Goal: Transaction & Acquisition: Book appointment/travel/reservation

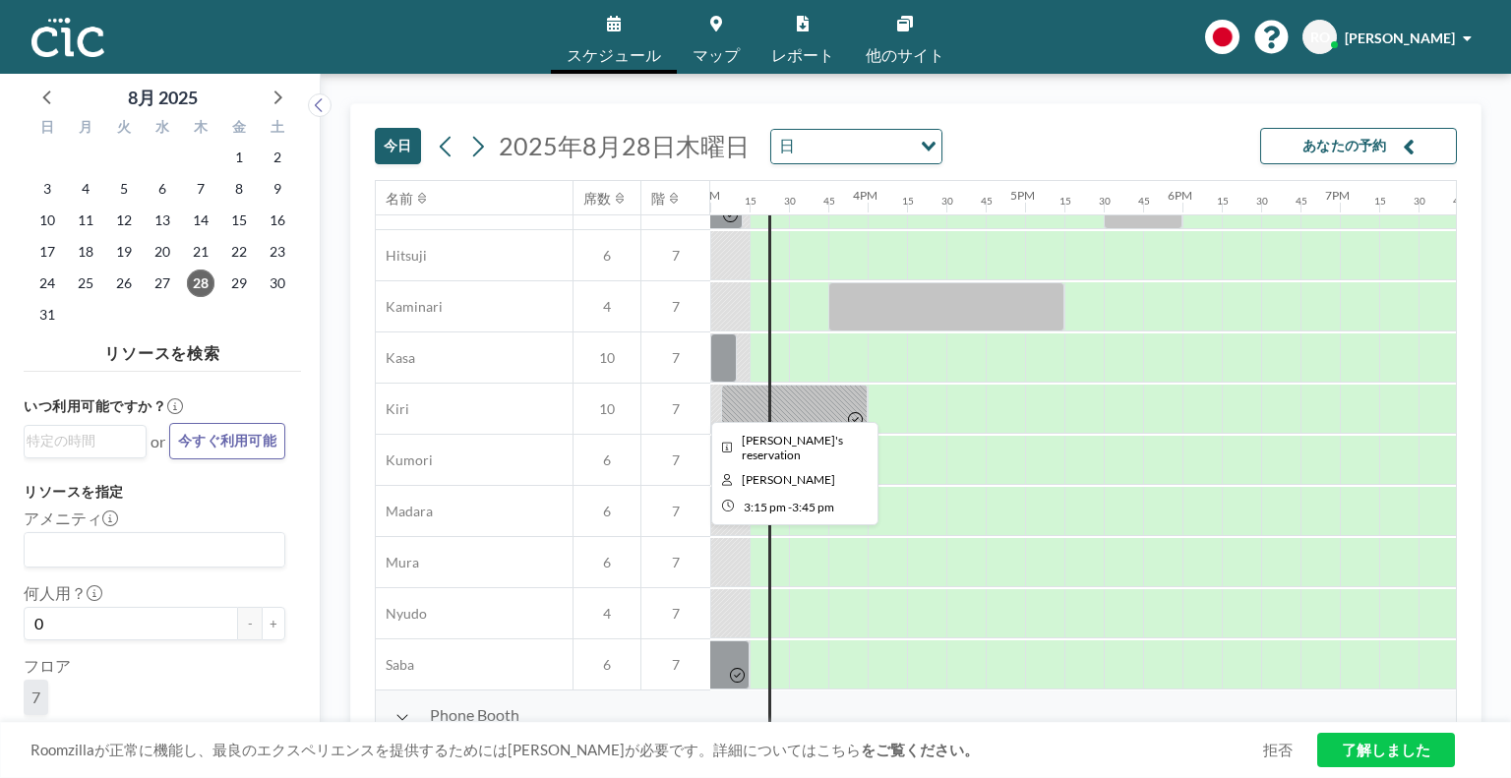
scroll to position [0, 2361]
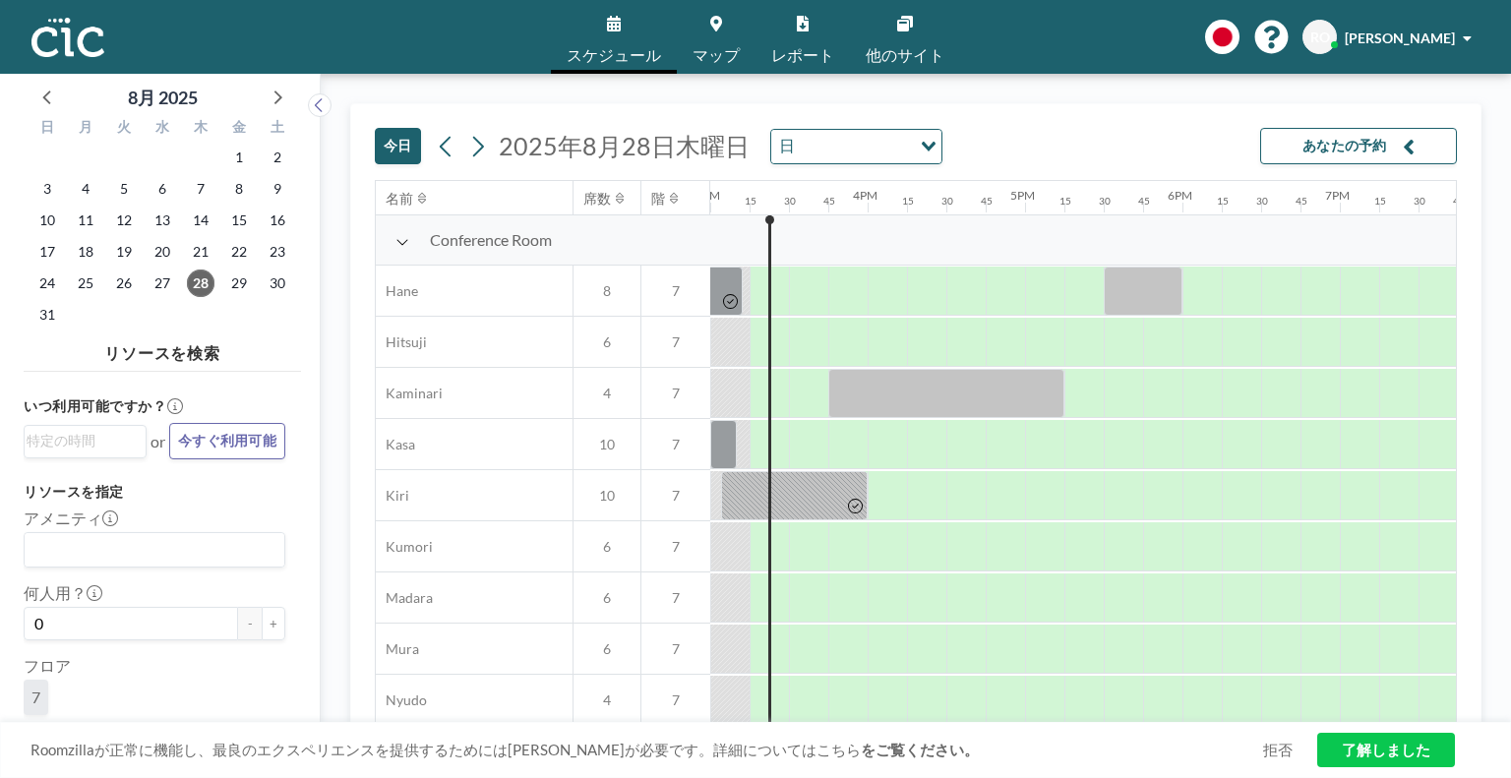
click at [702, 43] on link "マップ" at bounding box center [716, 37] width 79 height 74
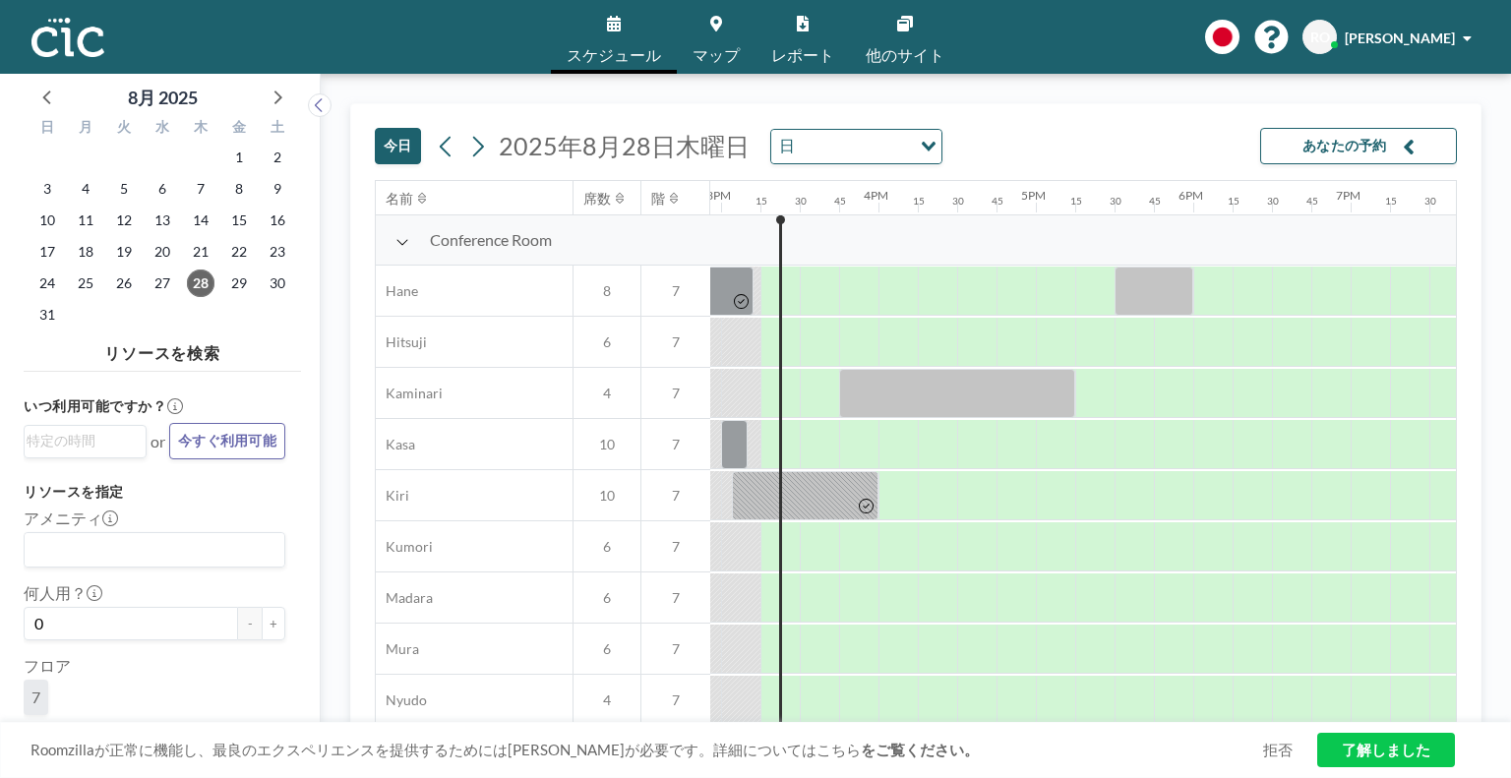
scroll to position [0, 2361]
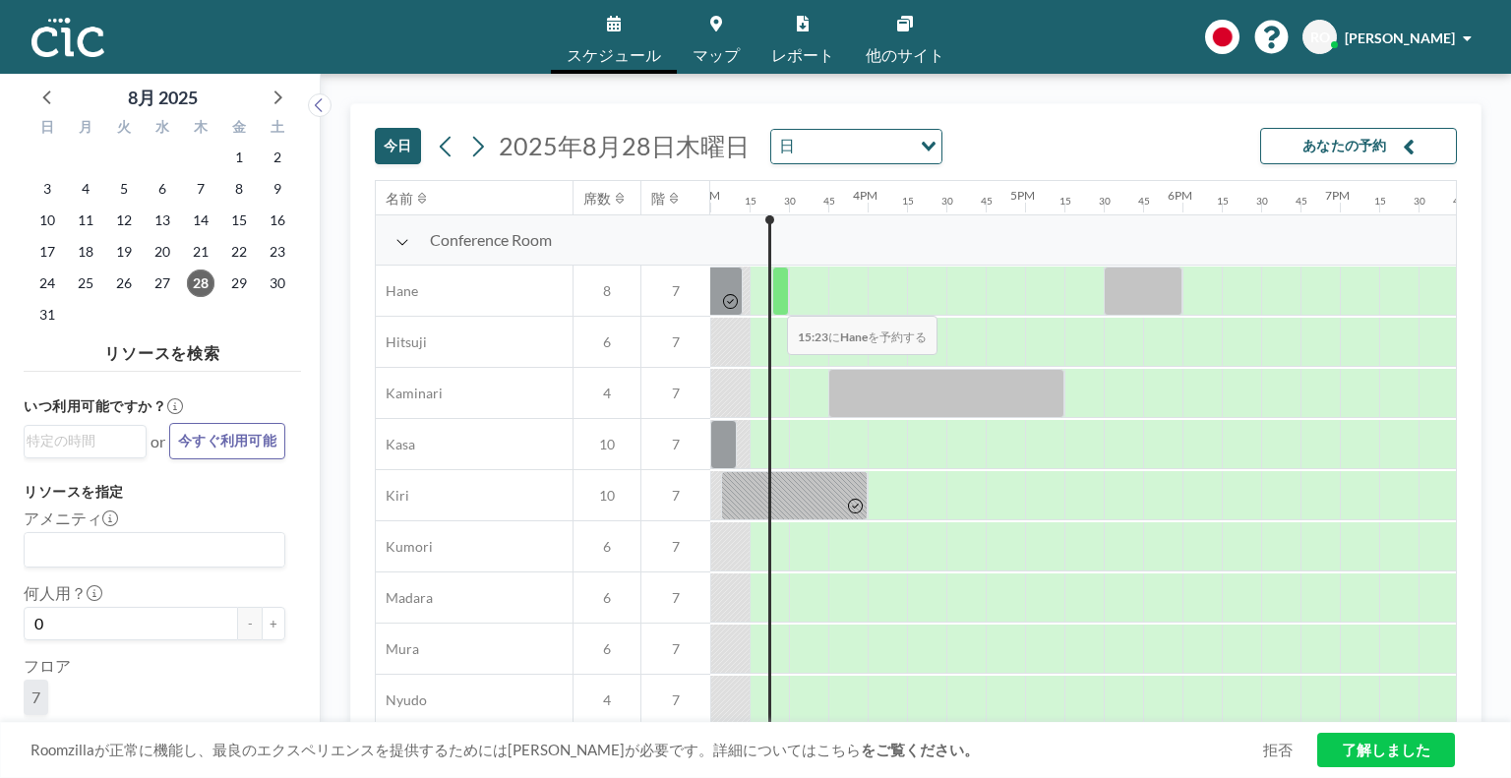
click at [772, 301] on div at bounding box center [780, 291] width 17 height 49
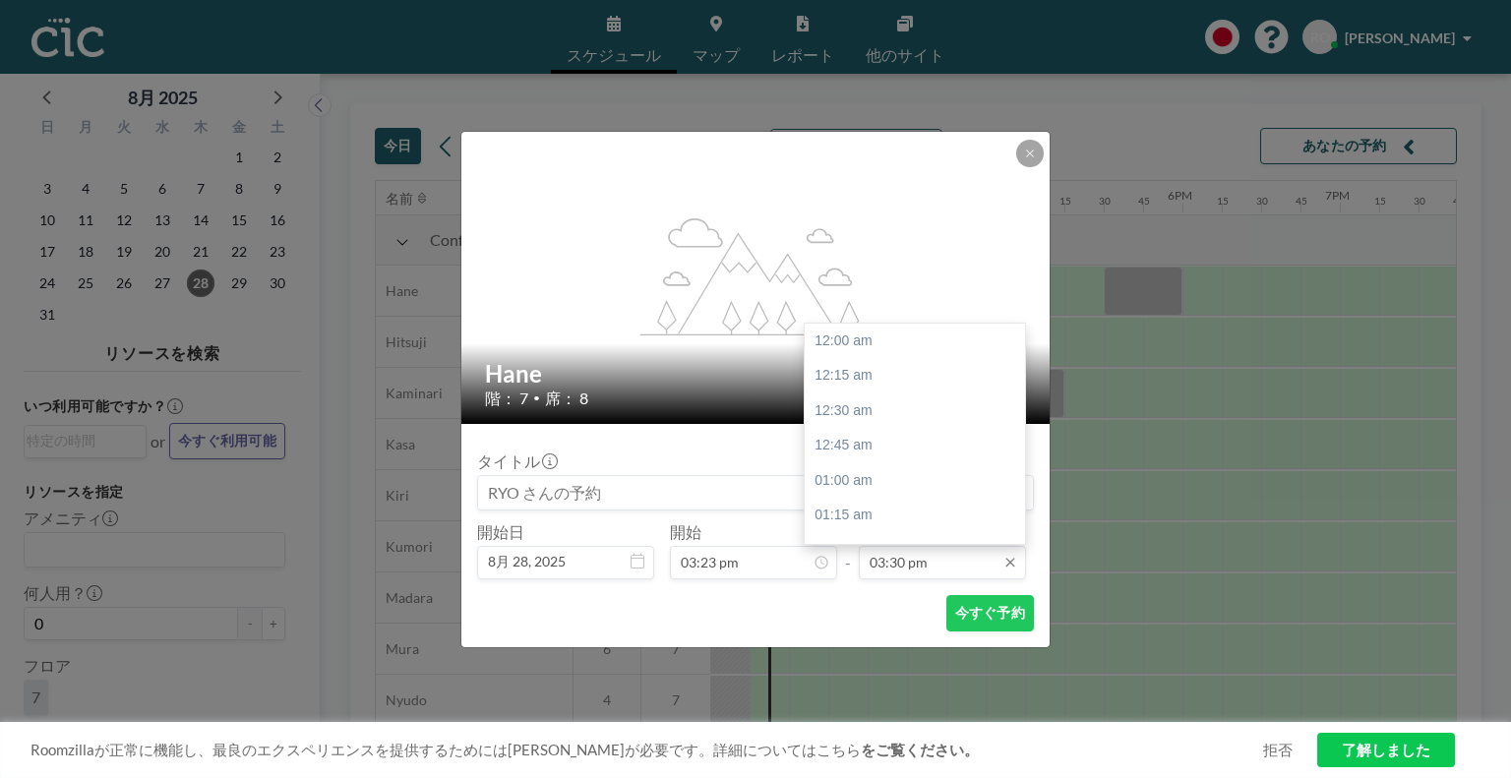
scroll to position [2171, 0]
click at [882, 411] on div "04:00 pm" at bounding box center [920, 411] width 230 height 35
type input "04:00 pm"
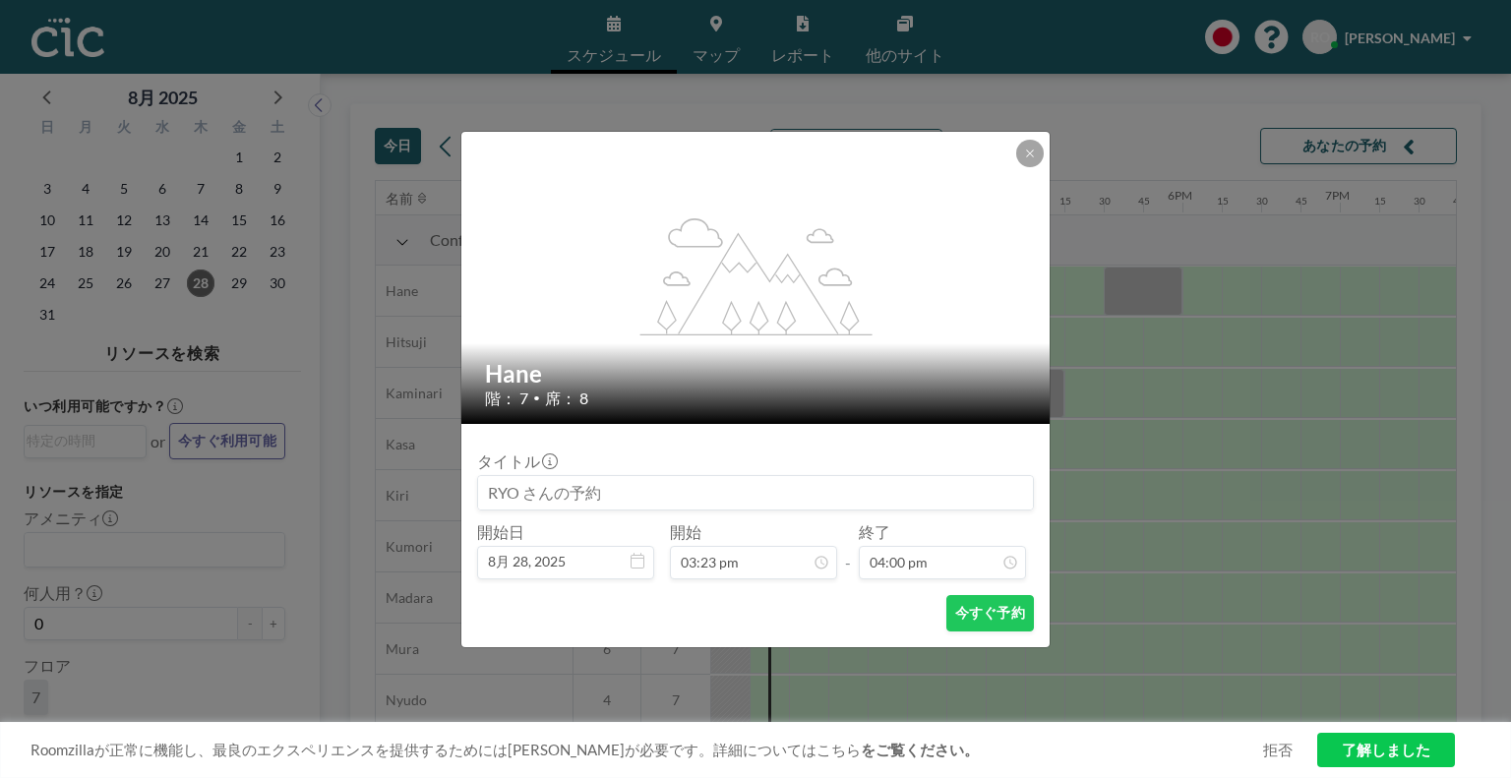
click at [882, 411] on div "flex-grow: 1.2; Hane 階： 7 • 席： 8 タイトル 開始日 8月 28, 2025 開始 03:23 pm - 終了 04:00 pm…" at bounding box center [755, 389] width 590 height 517
click at [999, 615] on button "今すぐ予約" at bounding box center [990, 613] width 88 height 36
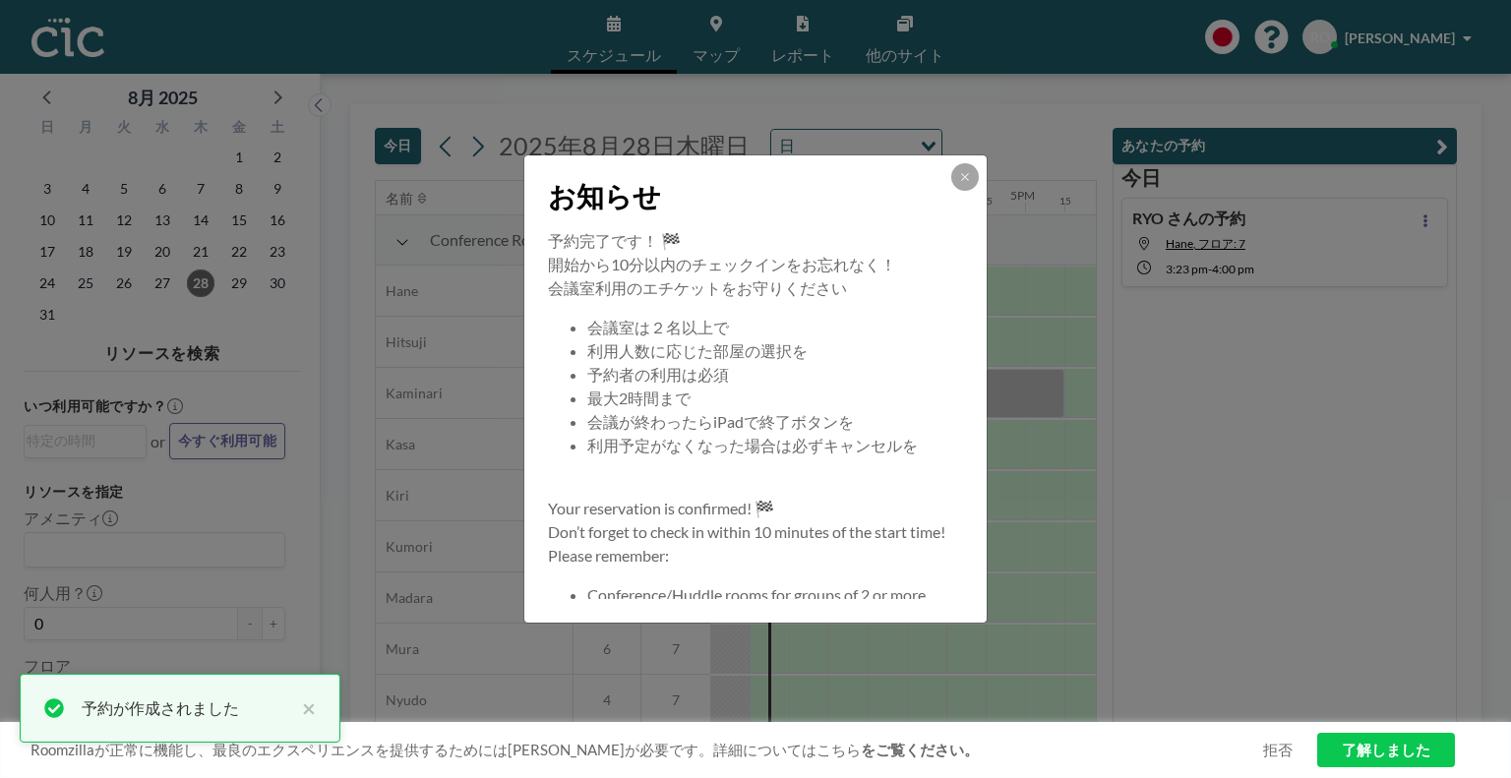
scroll to position [189, 0]
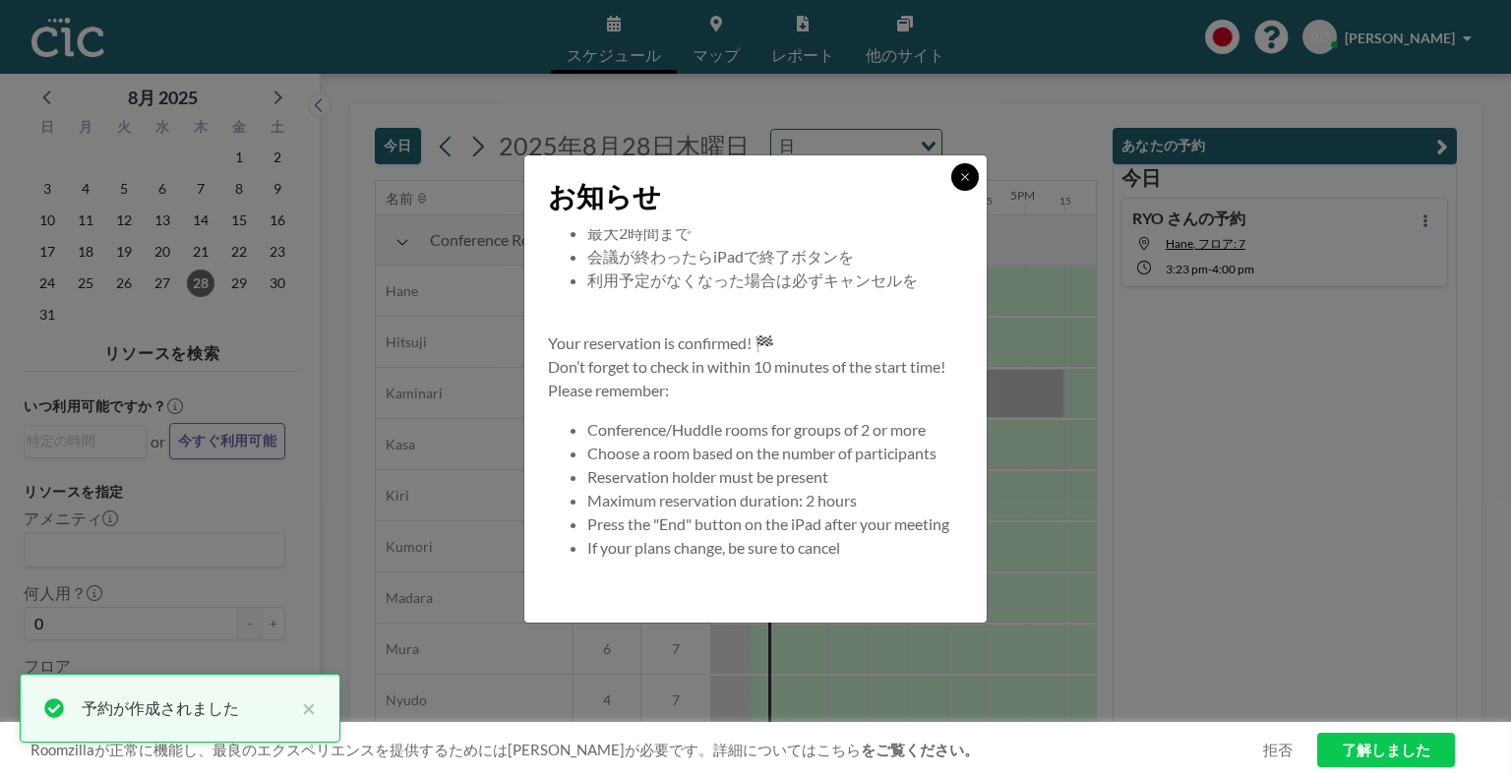
click at [959, 174] on icon at bounding box center [965, 177] width 12 height 12
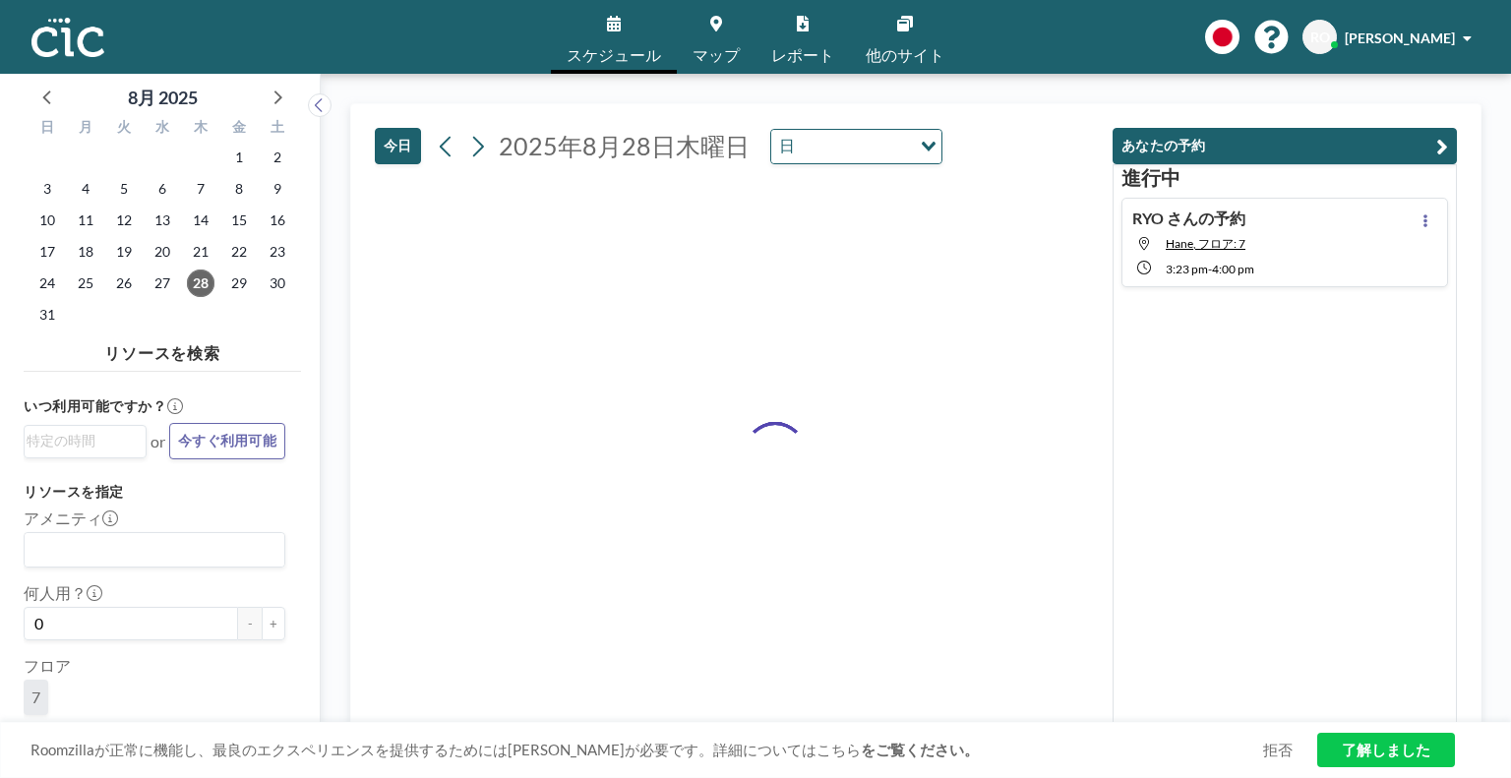
click at [1271, 110] on div "あなたの予約 進行中 RYO さんの予約 Hane, フロア: 7 3:23 PM - 4:00 PM" at bounding box center [1277, 414] width 360 height 620
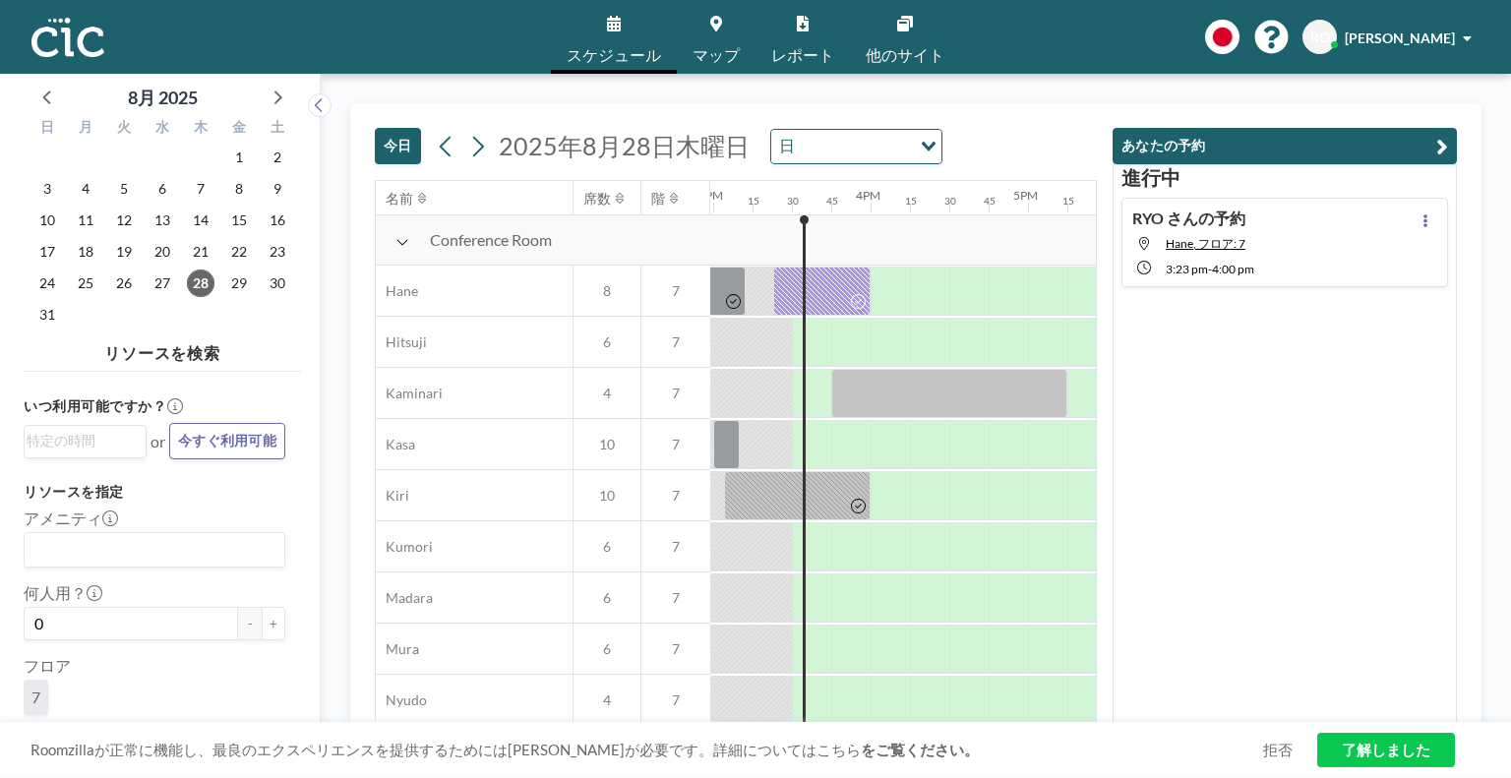
scroll to position [0, 2361]
